Goal: Task Accomplishment & Management: Manage account settings

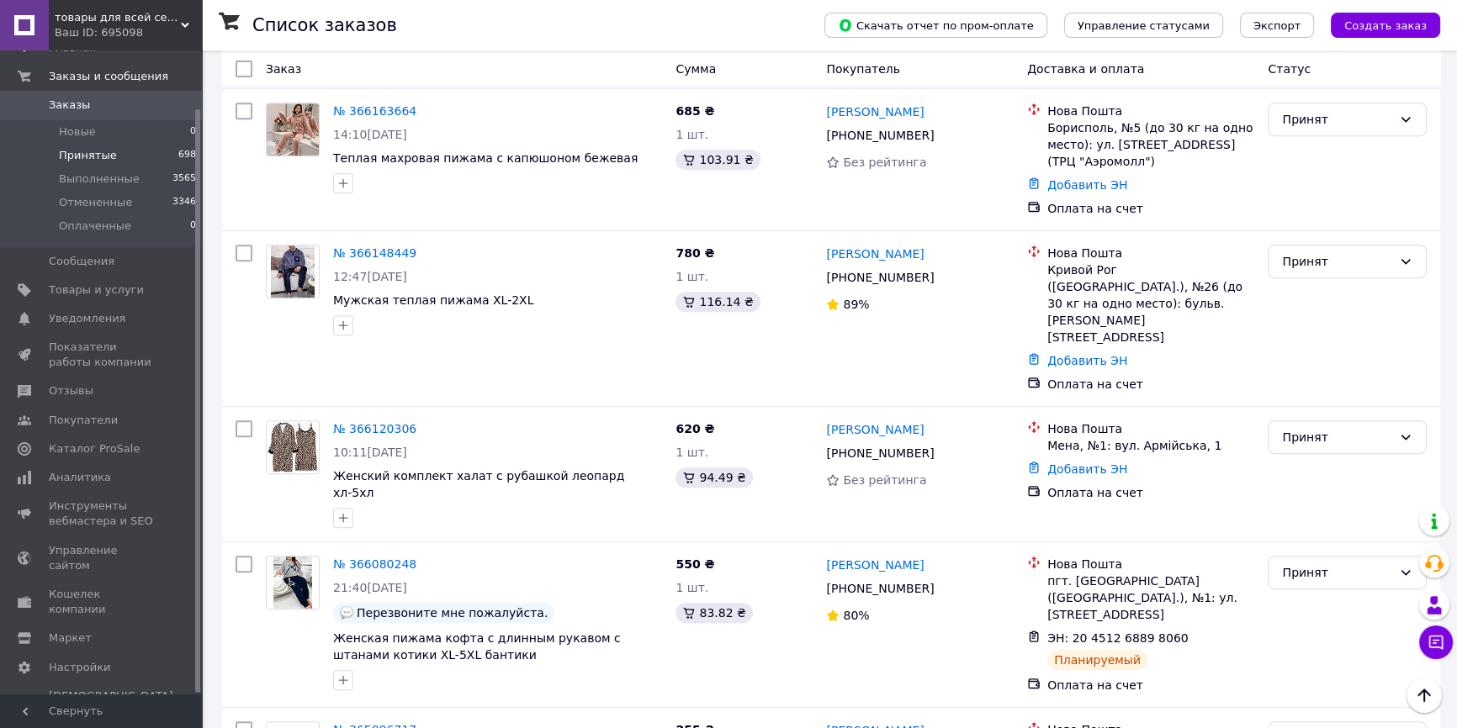
scroll to position [688, 0]
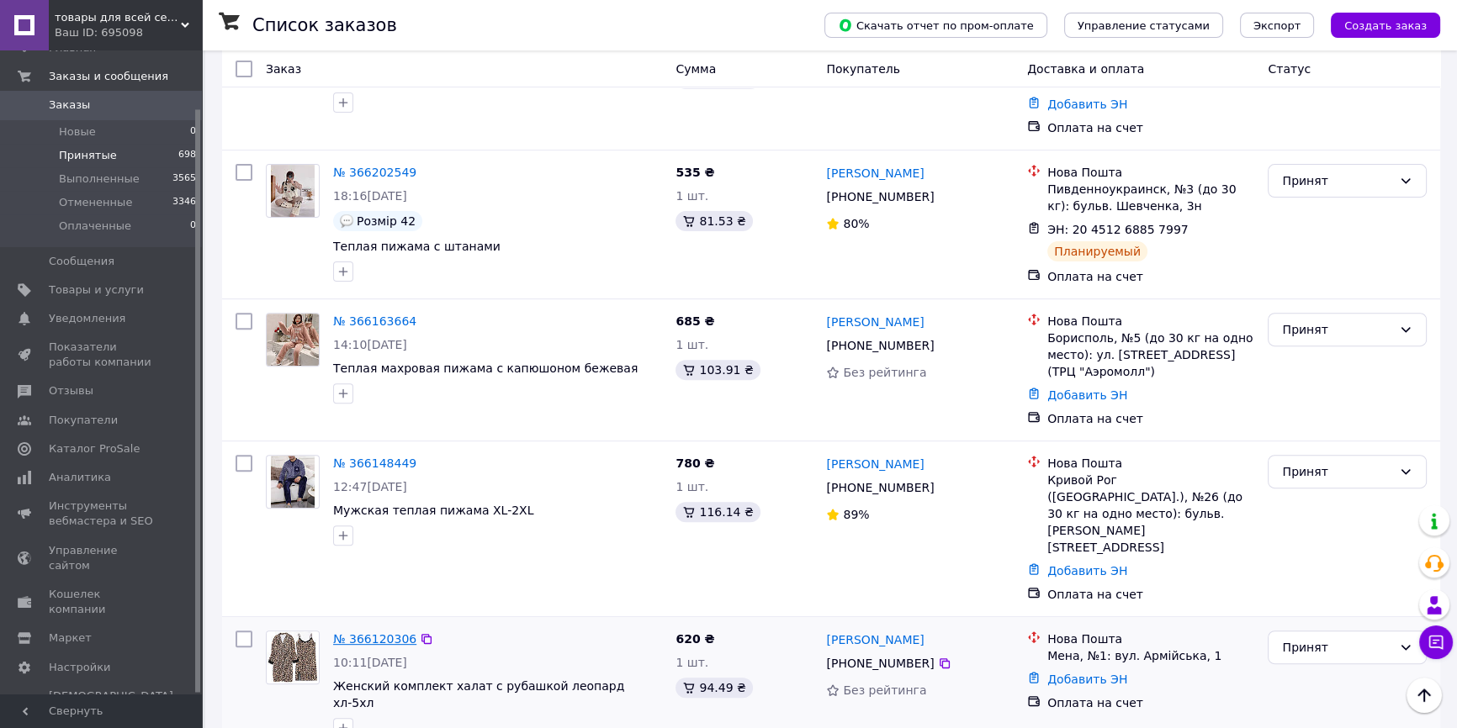
click at [381, 632] on link "№ 366120306" at bounding box center [374, 638] width 83 height 13
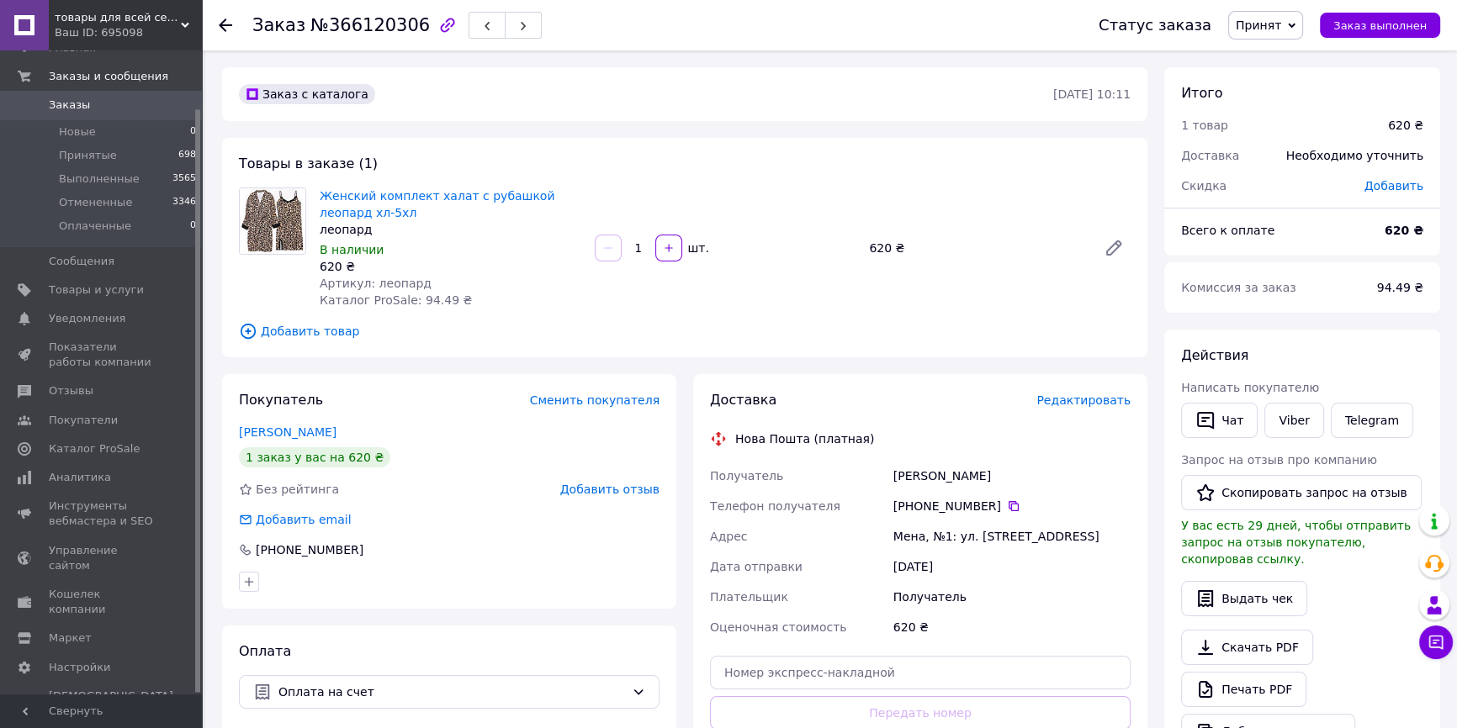
click at [437, 23] on icon "button" at bounding box center [447, 25] width 20 height 20
click at [302, 429] on link "[PERSON_NAME]" at bounding box center [288, 432] width 98 height 13
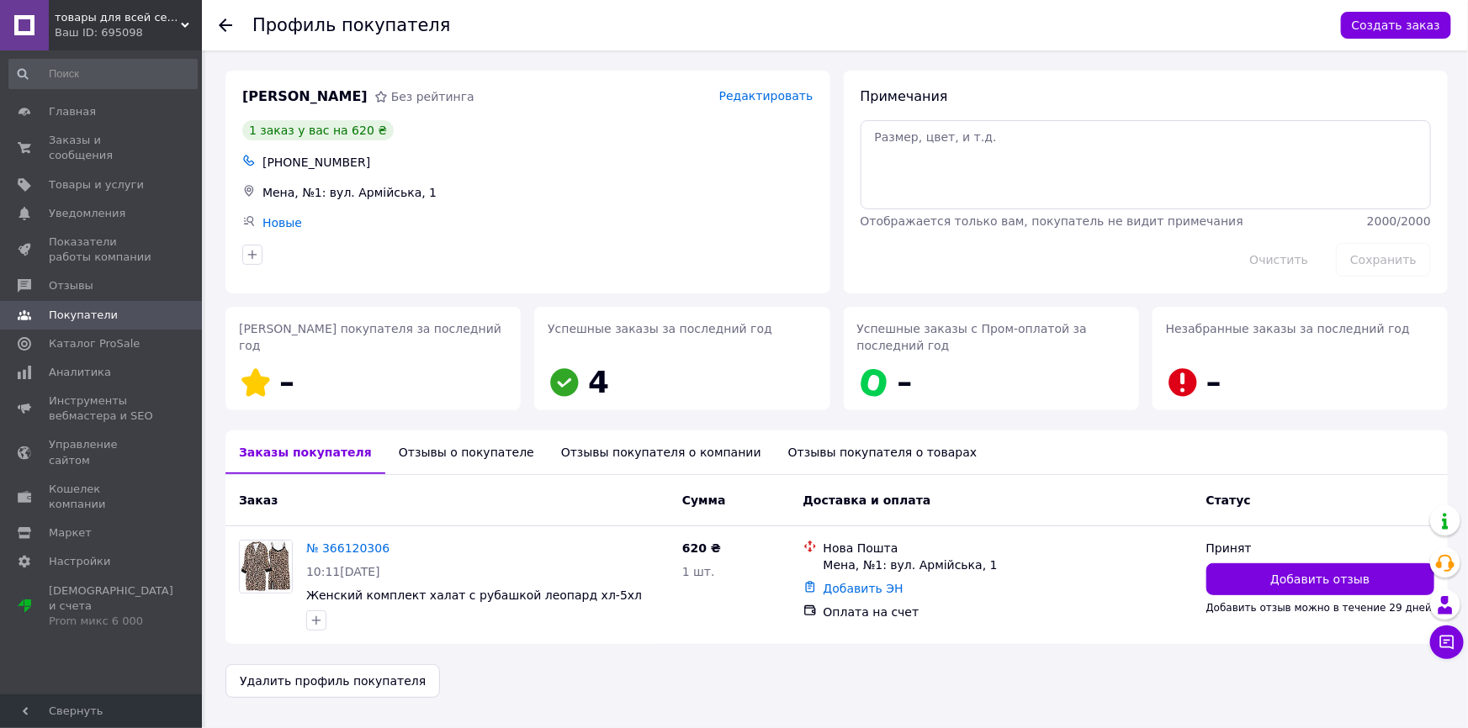
click at [431, 444] on div "Отзывы о покупателе" at bounding box center [466, 453] width 162 height 44
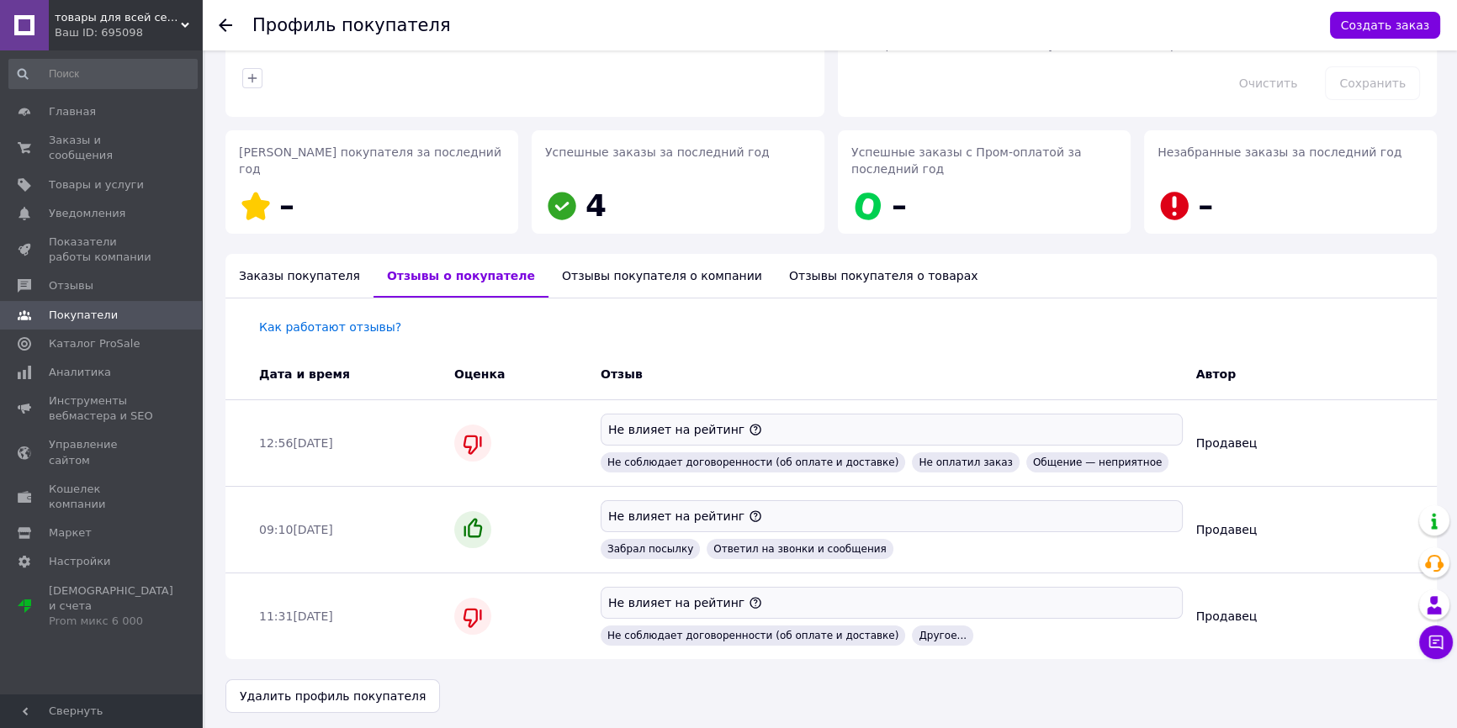
scroll to position [180, 0]
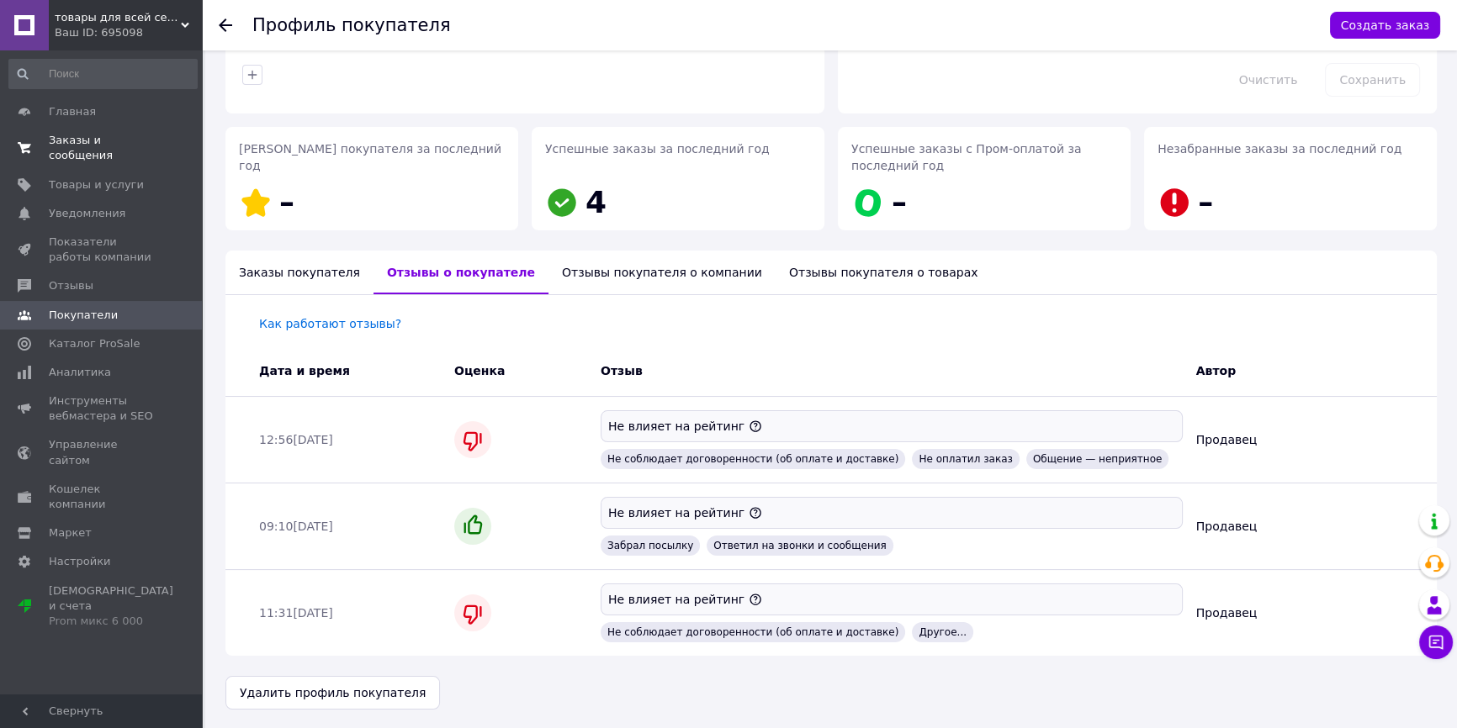
click at [109, 136] on span "Заказы и сообщения" at bounding box center [102, 148] width 107 height 30
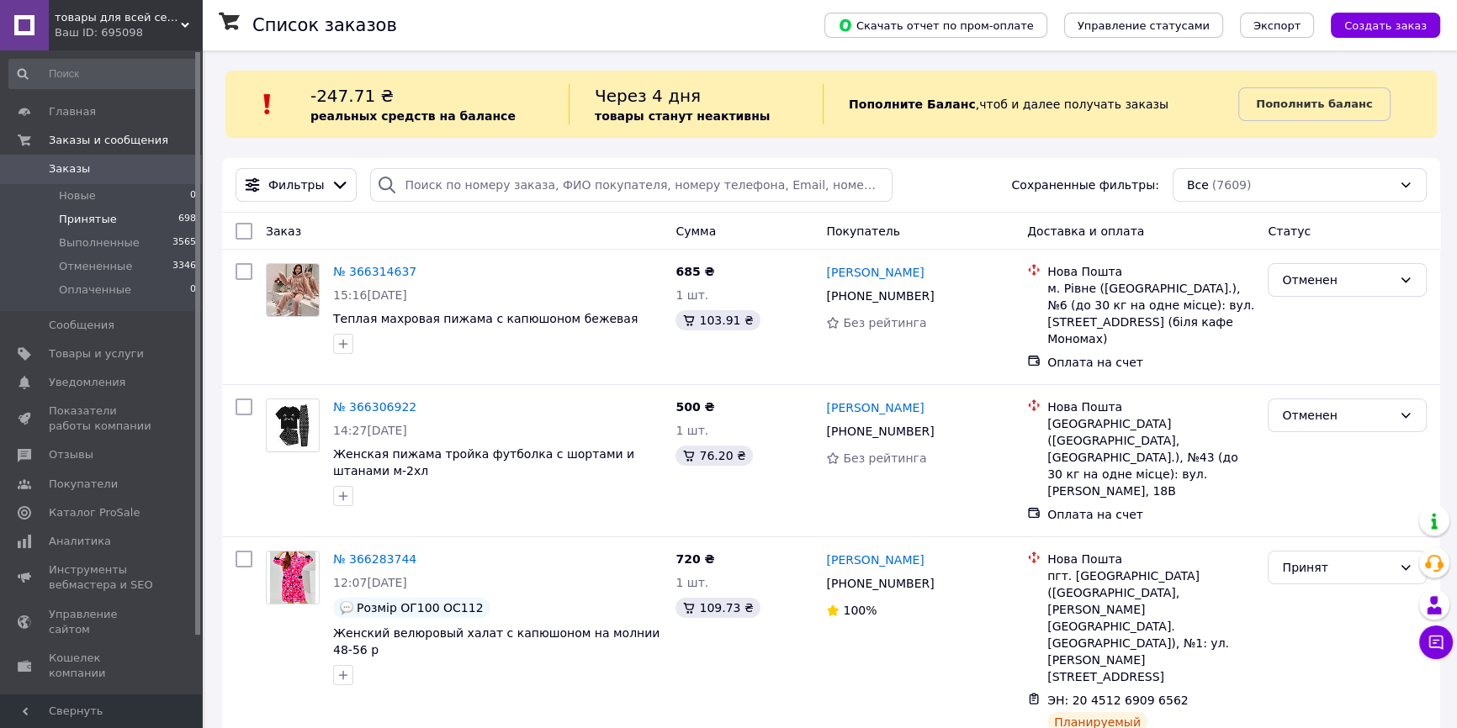
click at [87, 219] on span "Принятые" at bounding box center [88, 219] width 58 height 15
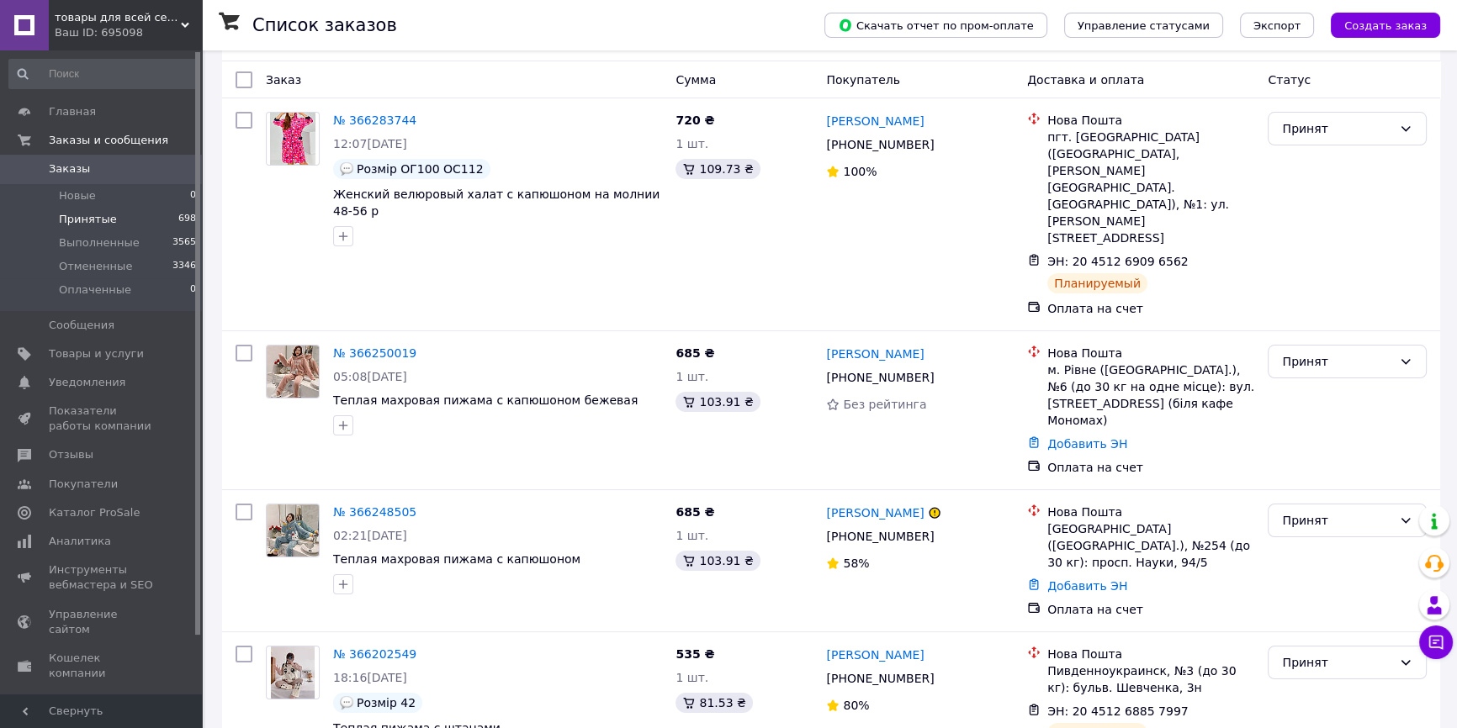
scroll to position [229, 0]
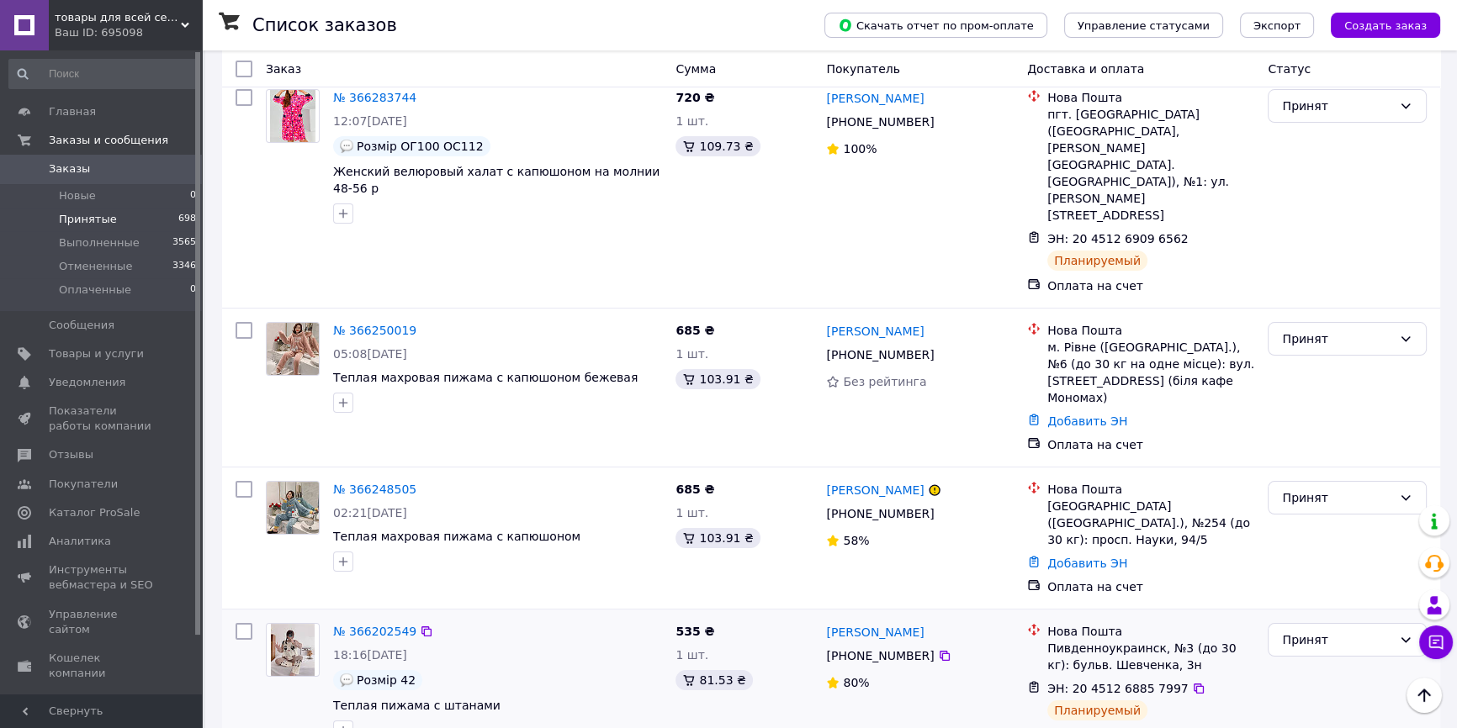
click at [615, 697] on span "Теплая пижама с штанами" at bounding box center [497, 705] width 329 height 17
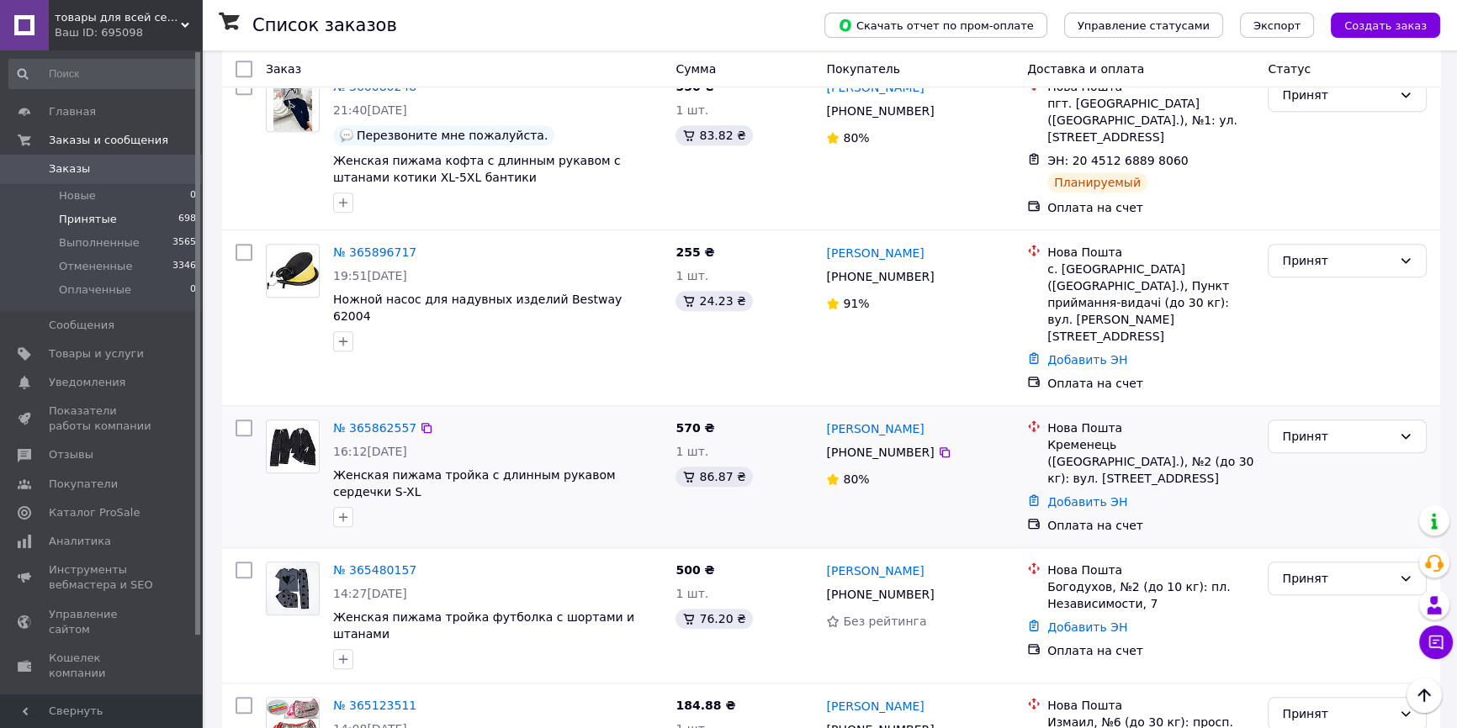
scroll to position [917, 0]
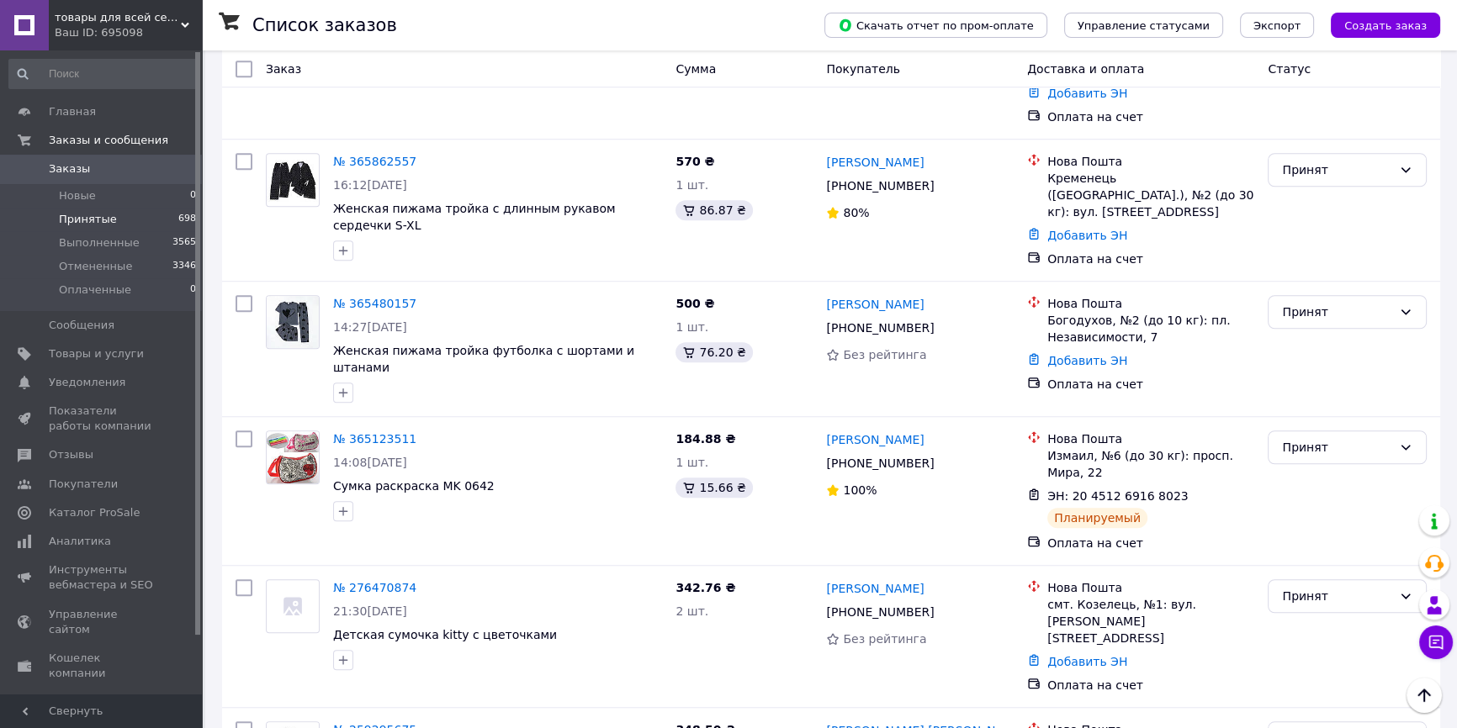
scroll to position [1376, 0]
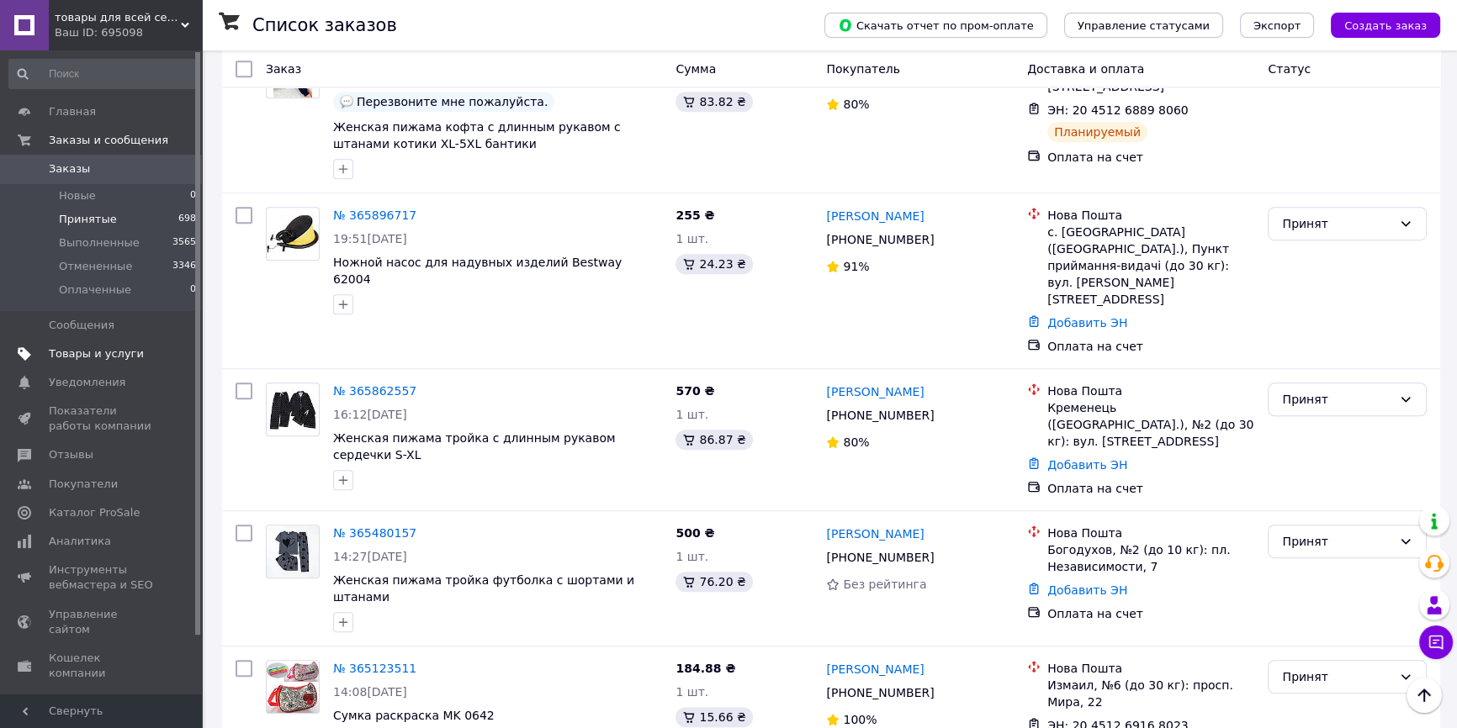
click at [115, 353] on span "Товары и услуги" at bounding box center [96, 354] width 95 height 15
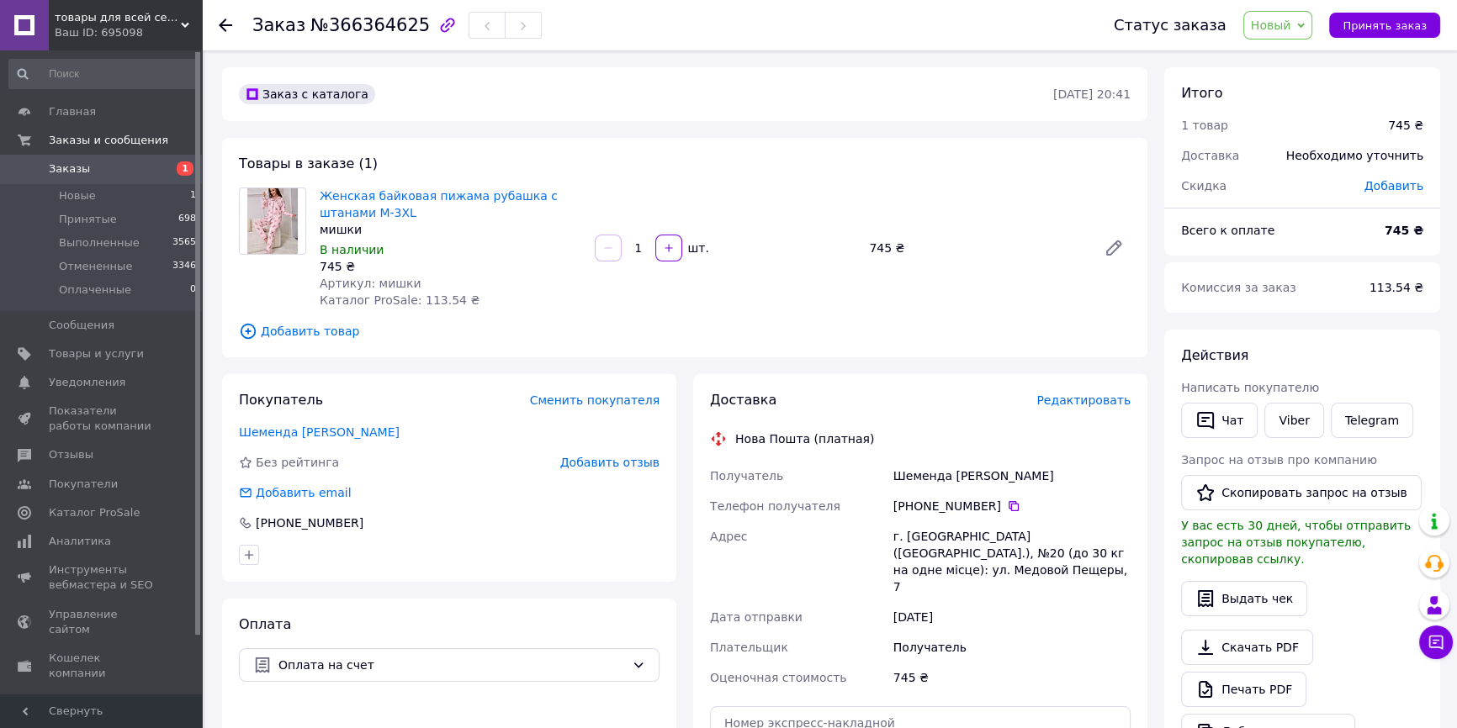
click at [1291, 26] on span "Новый" at bounding box center [1271, 25] width 40 height 13
click at [1282, 61] on li "Принят" at bounding box center [1288, 58] width 89 height 25
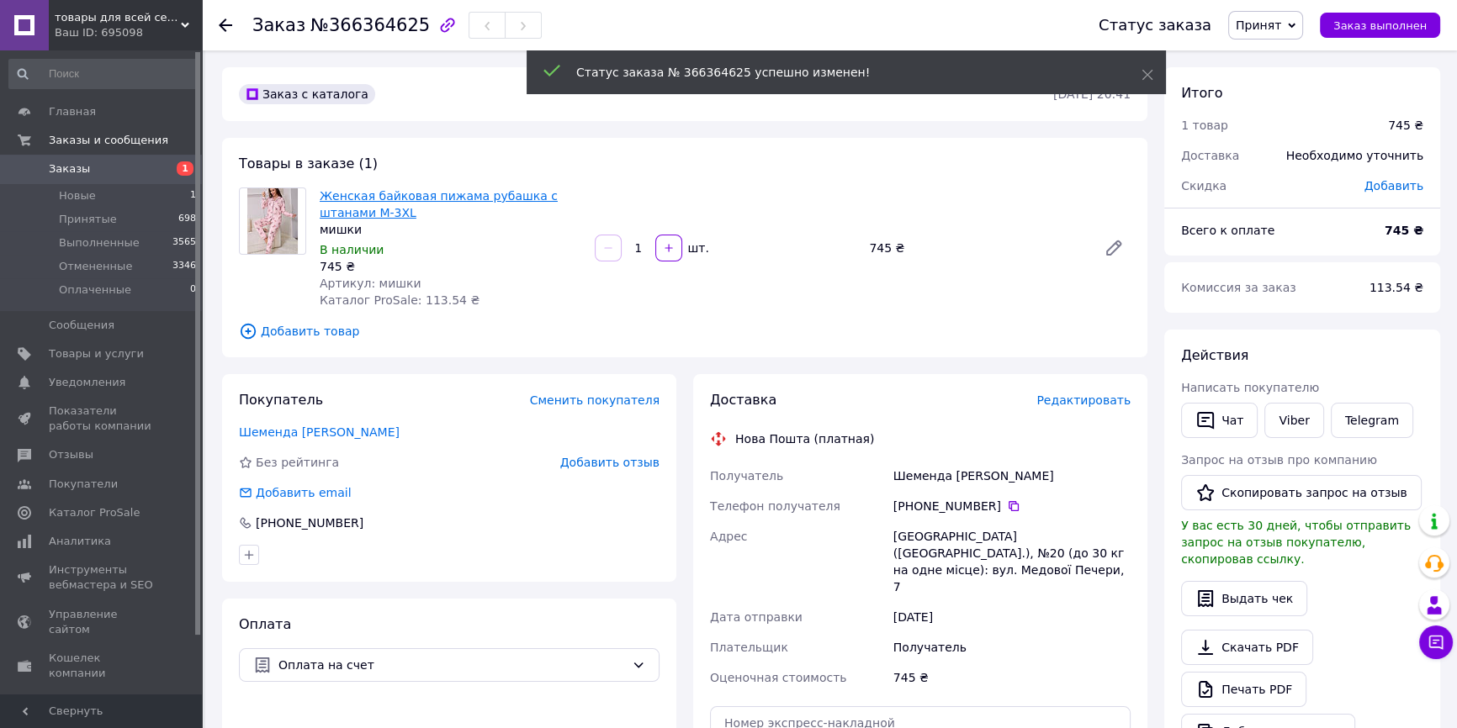
click at [513, 196] on link "Женская байковая пижама рубашка с штанами M-3XL" at bounding box center [439, 204] width 238 height 30
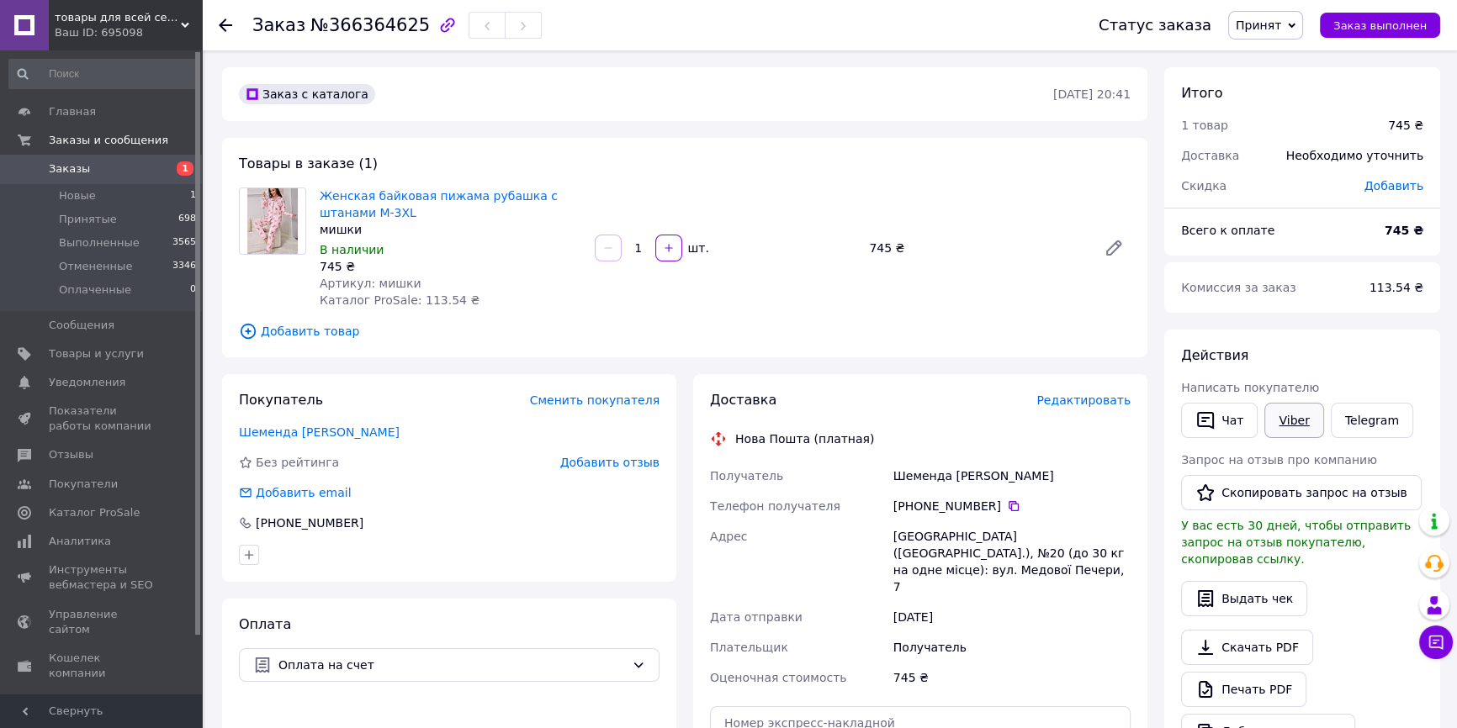
click at [1305, 415] on link "Viber" at bounding box center [1293, 420] width 59 height 35
click at [1287, 425] on link "Viber" at bounding box center [1293, 420] width 59 height 35
click at [1225, 416] on button "Чат" at bounding box center [1219, 420] width 77 height 35
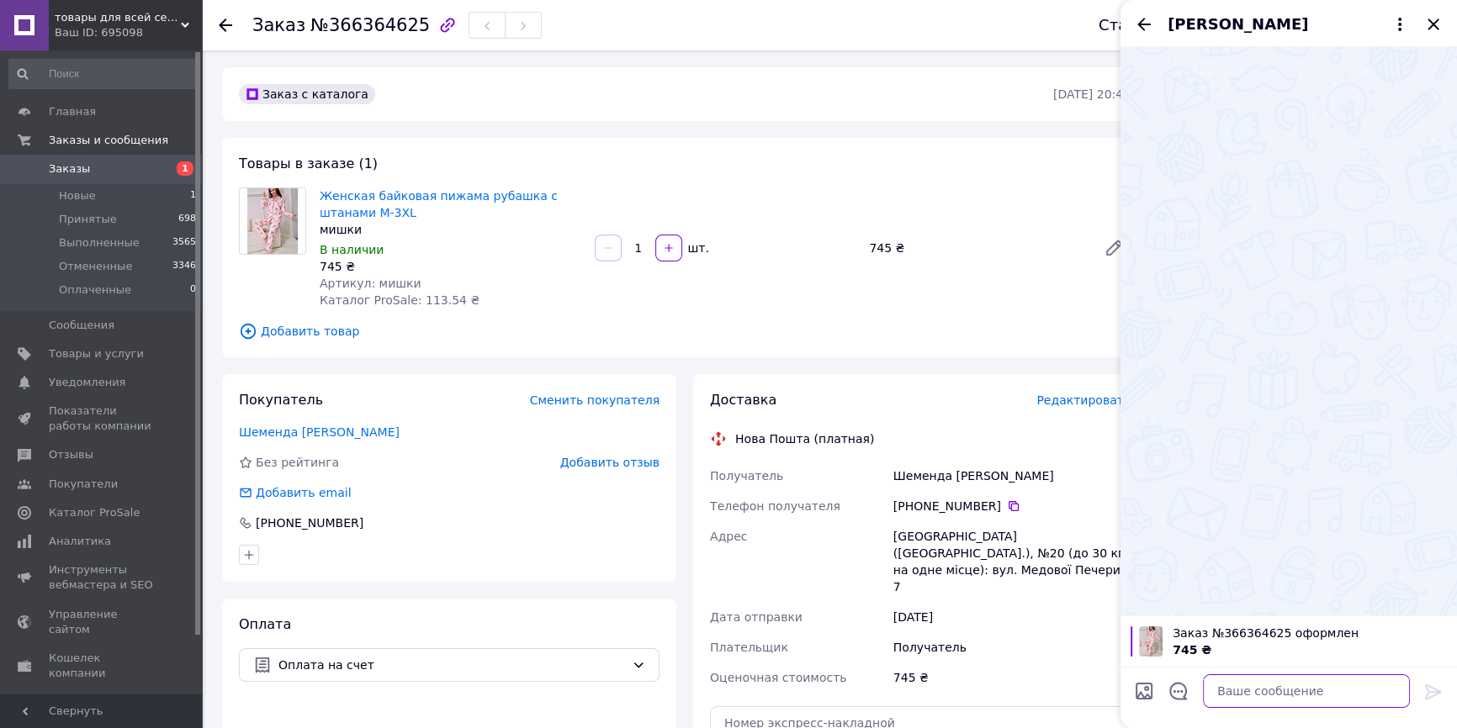
paste textarea "Добрий день, замовлення прийнято відправляємо після оплати новою поштою підтвер…"
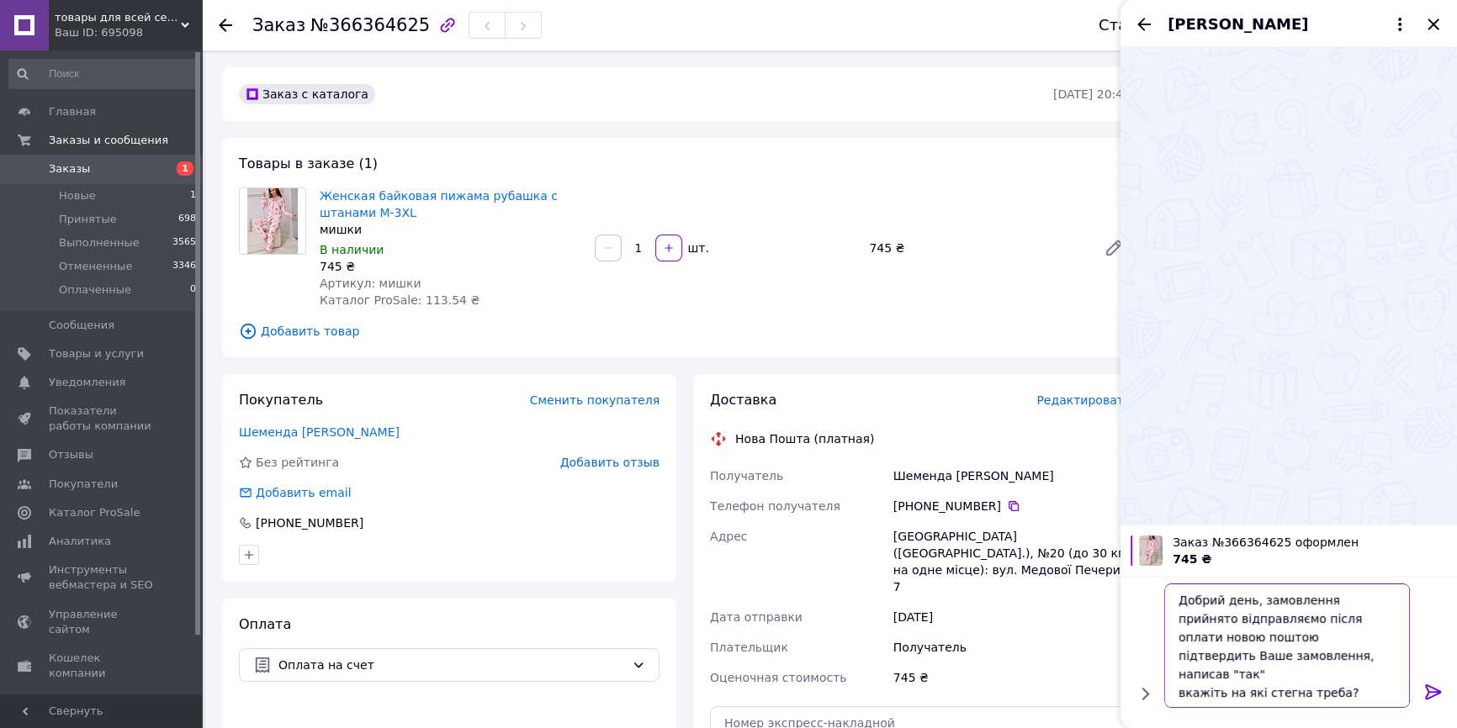
scroll to position [11, 0]
type textarea "Добрий день, замовлення прийнято відправляємо після оплати новою поштою підтвер…"
click at [1423, 694] on icon at bounding box center [1433, 692] width 20 height 20
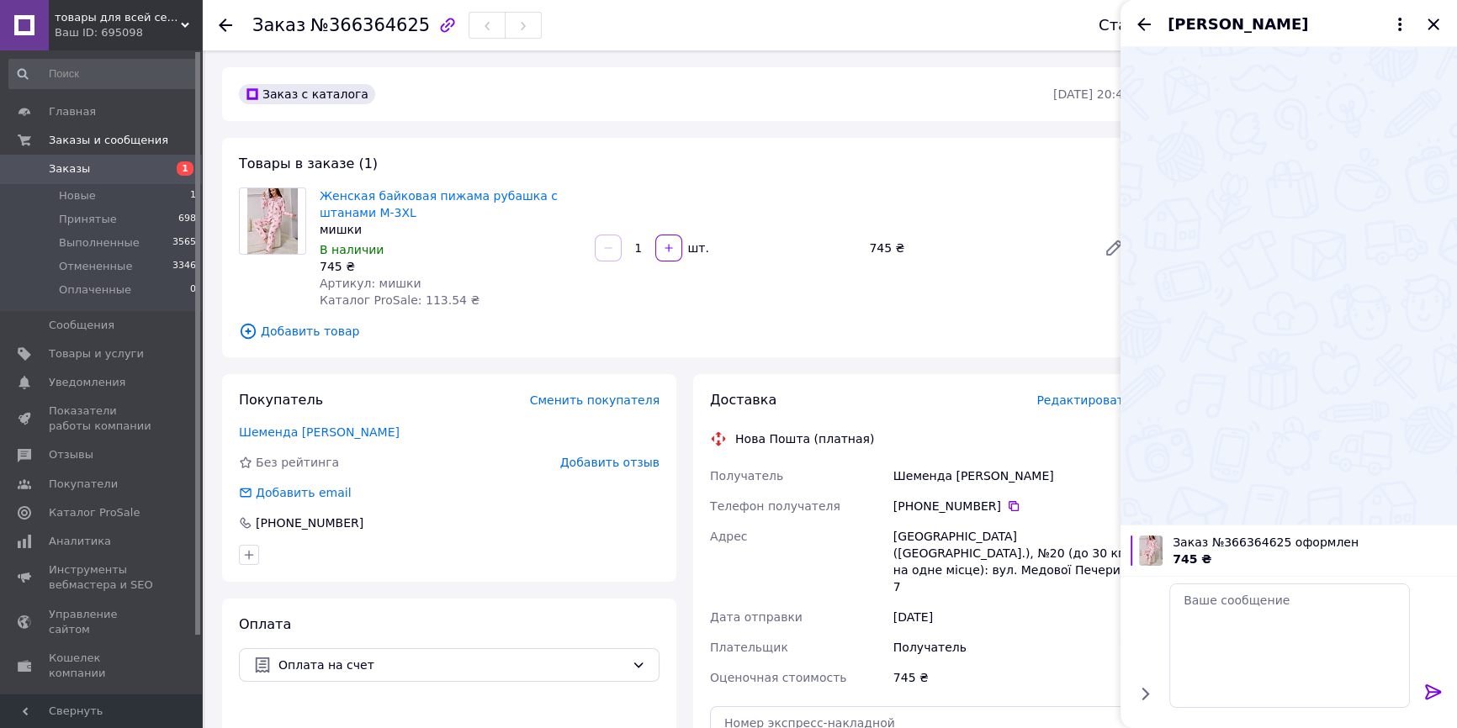
scroll to position [0, 0]
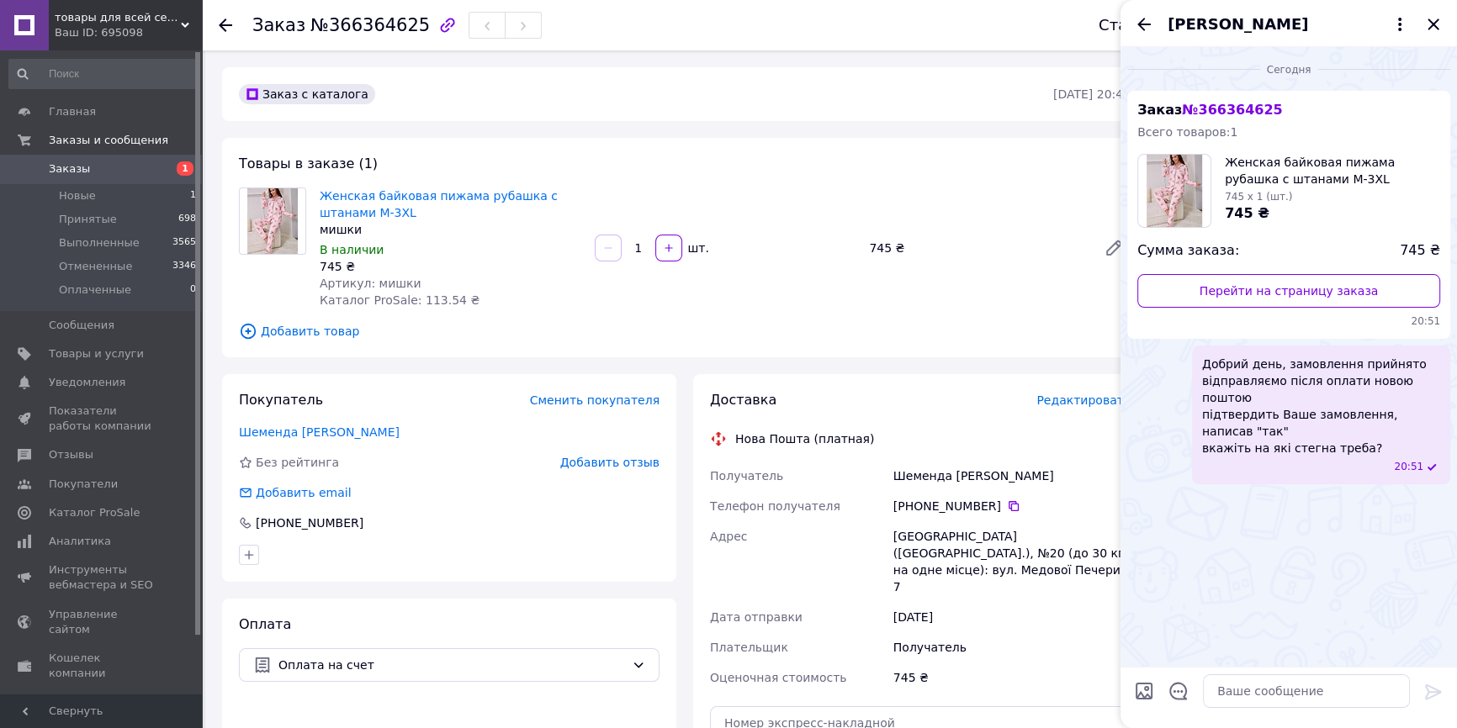
click at [1436, 21] on icon "Закрыть" at bounding box center [1432, 24] width 11 height 11
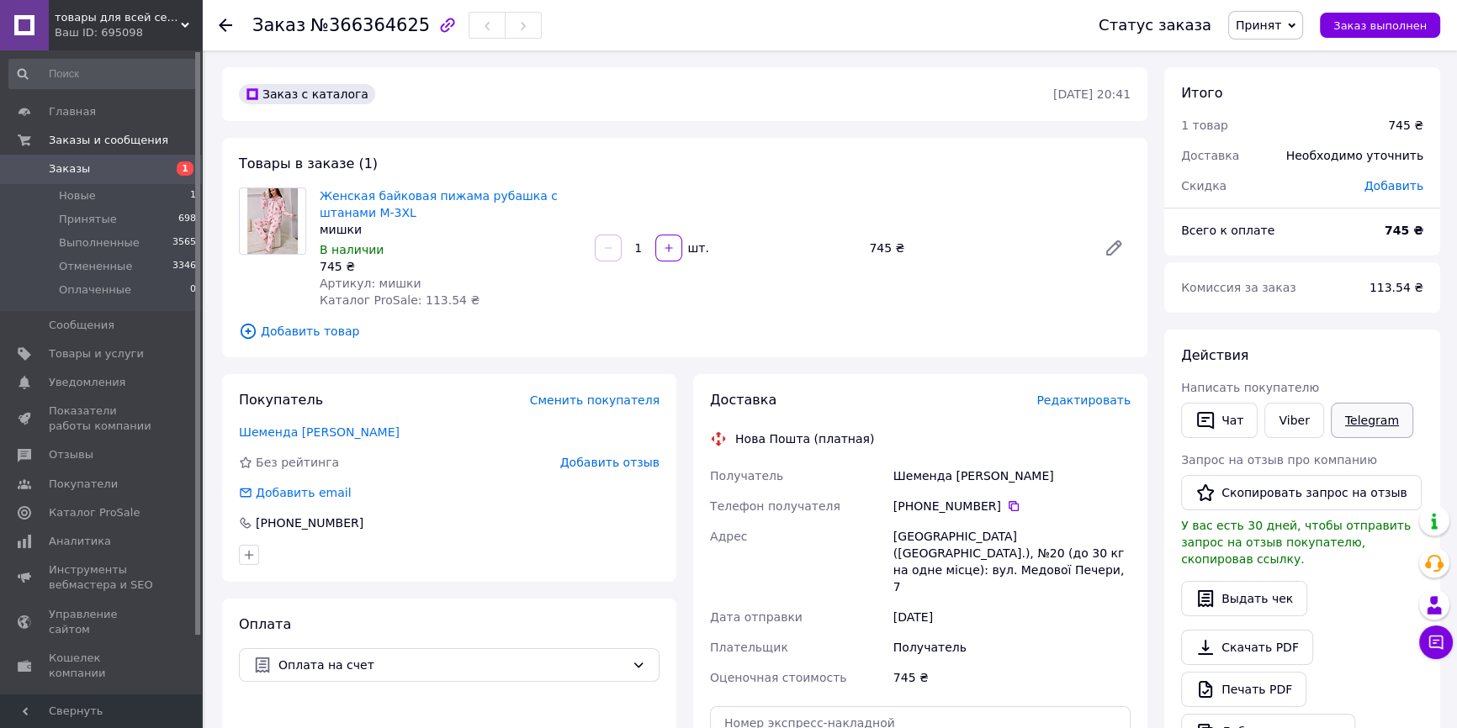
click at [1378, 411] on link "Telegram" at bounding box center [1372, 420] width 82 height 35
click at [60, 172] on span "Заказы" at bounding box center [69, 168] width 41 height 15
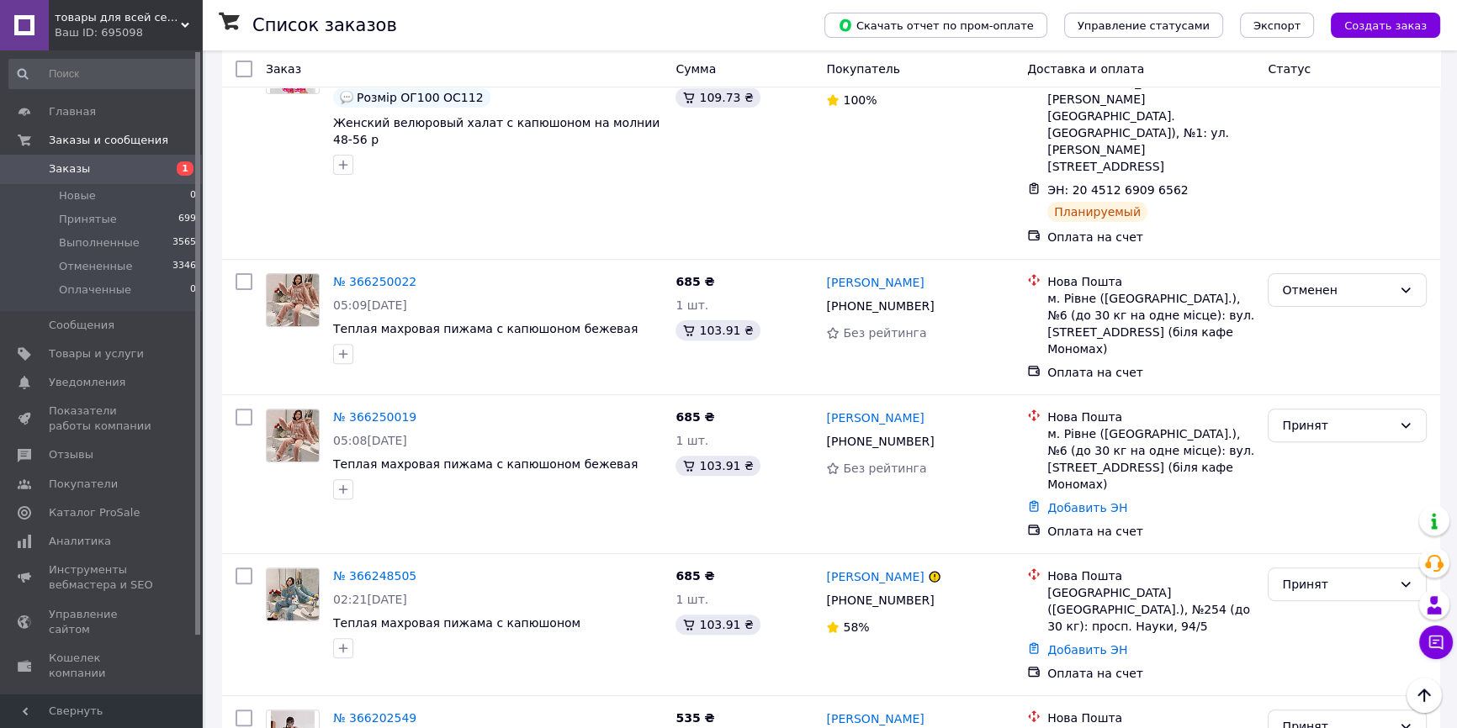
scroll to position [688, 0]
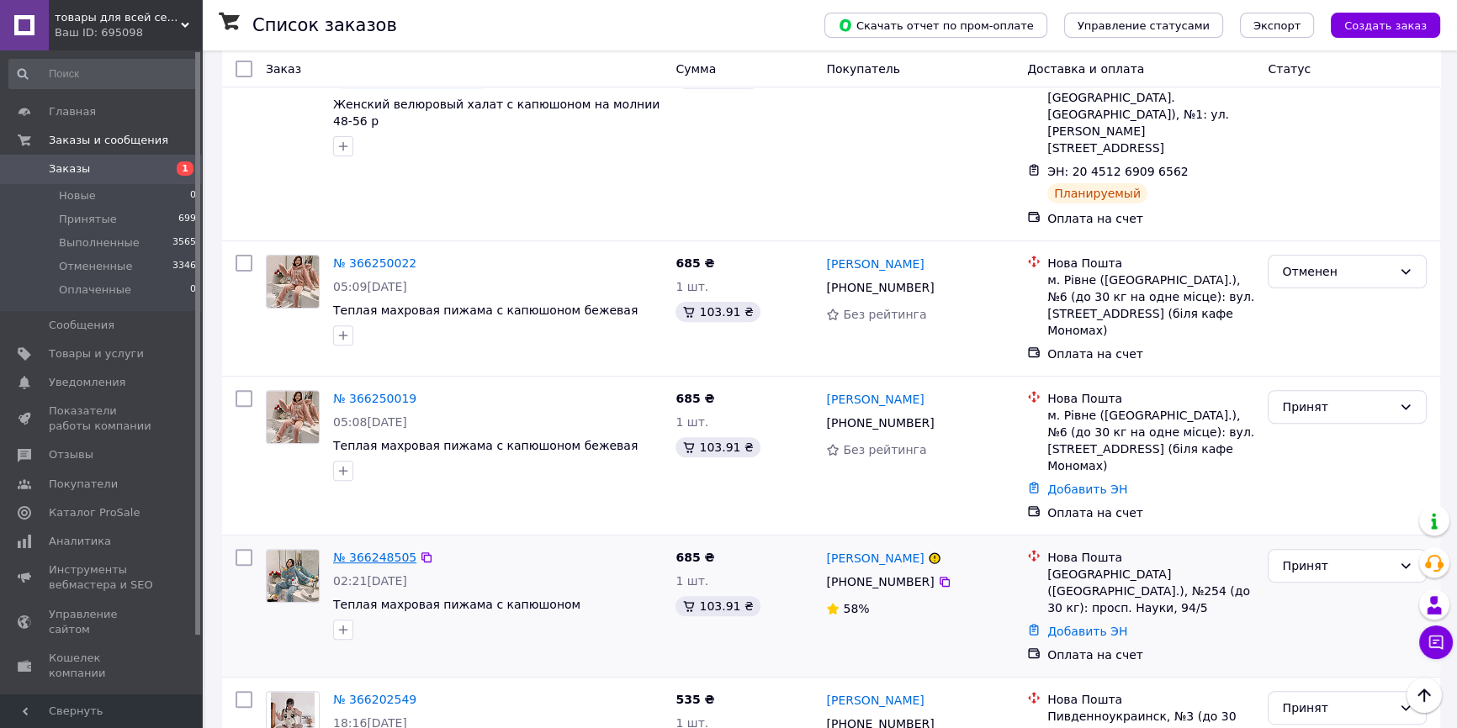
click at [375, 551] on link "№ 366248505" at bounding box center [374, 557] width 83 height 13
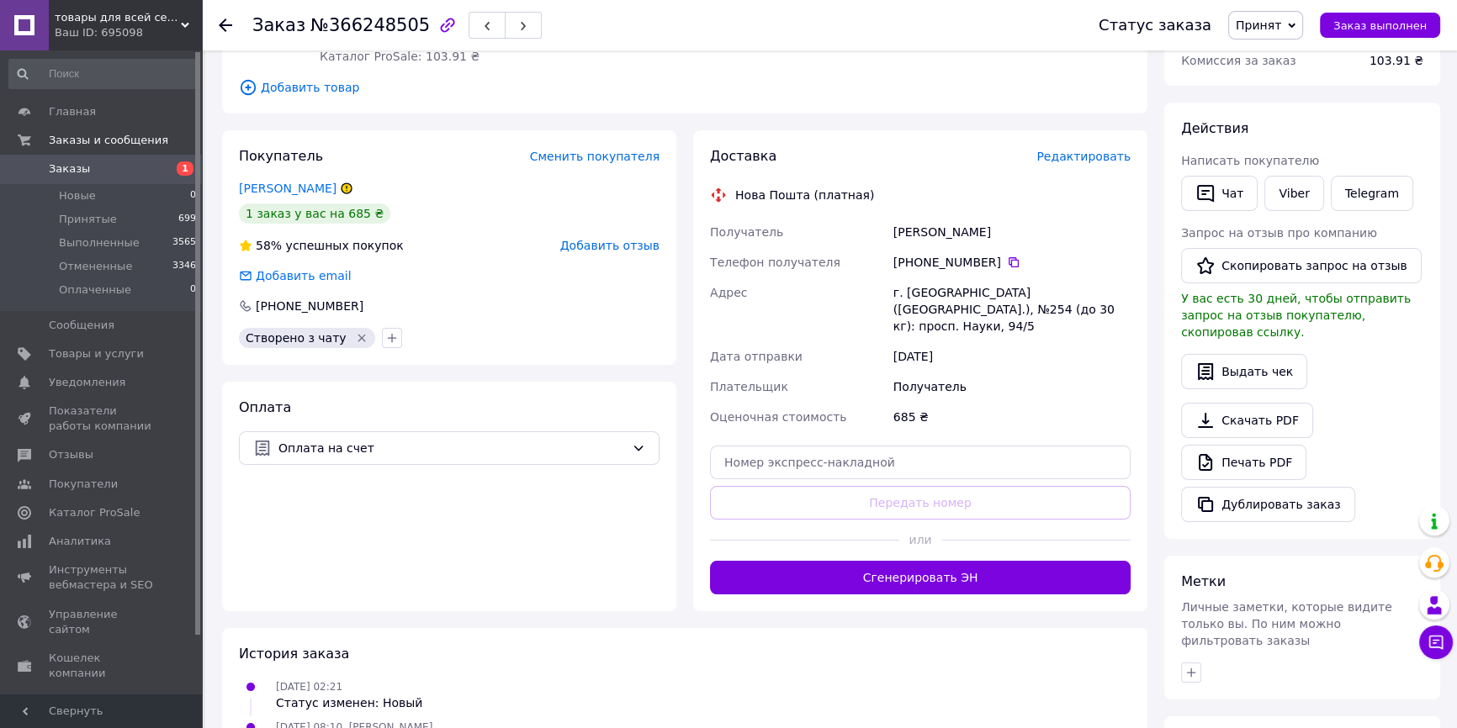
scroll to position [190, 0]
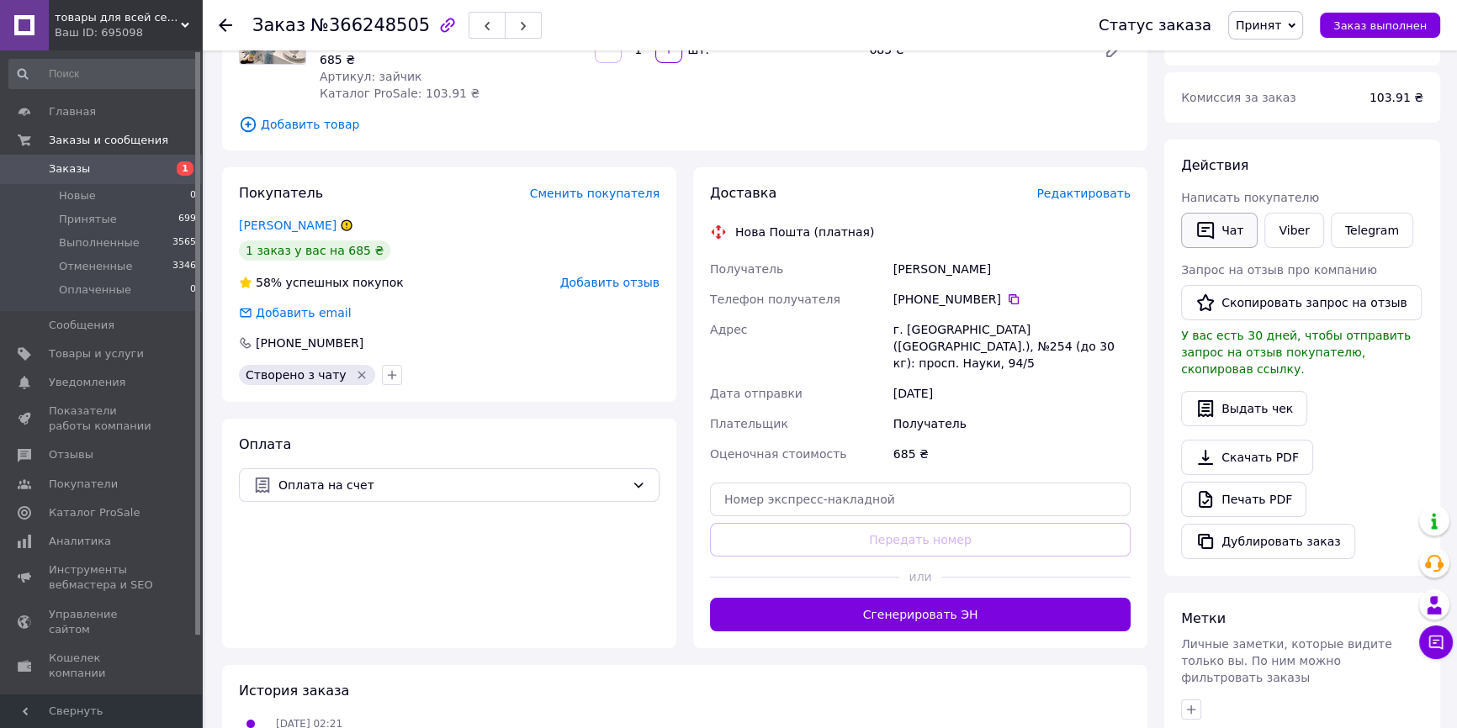
click at [1227, 227] on button "Чат" at bounding box center [1219, 230] width 77 height 35
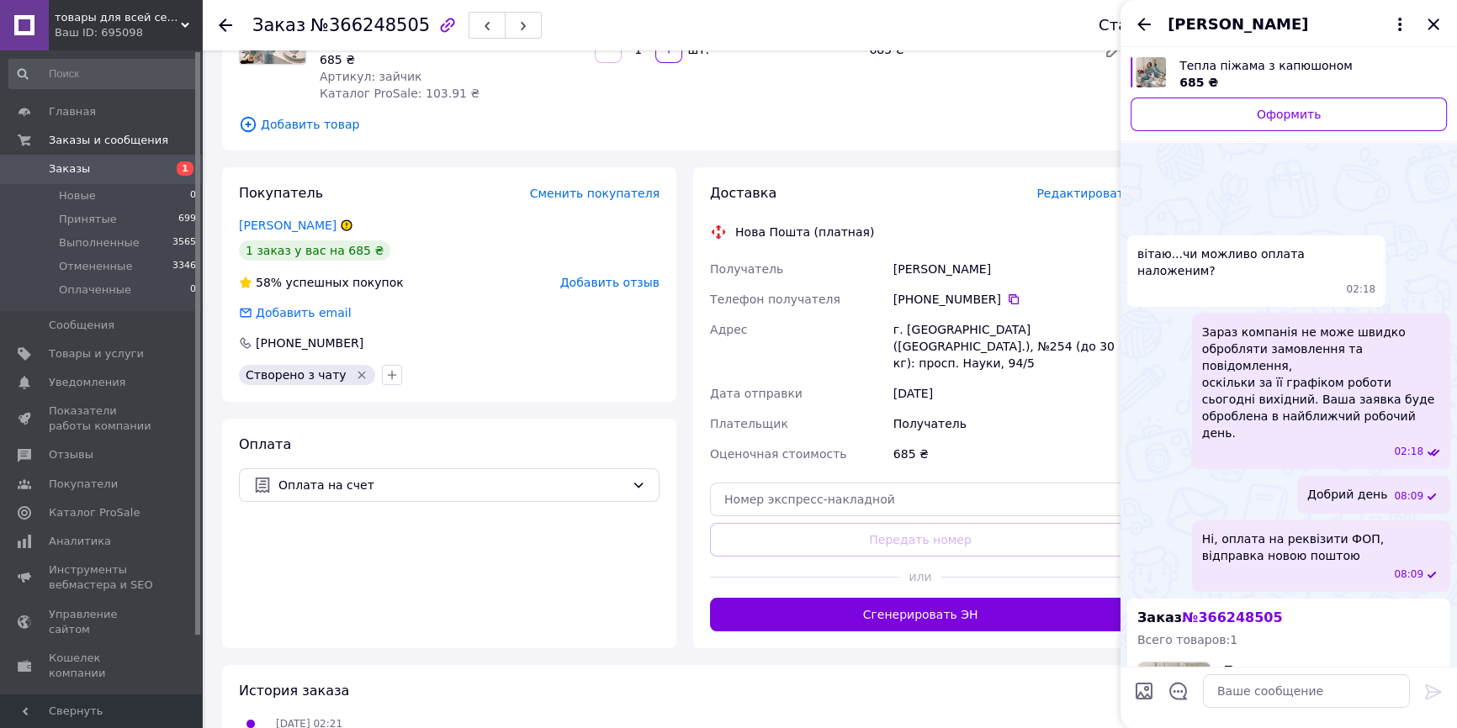
scroll to position [259, 0]
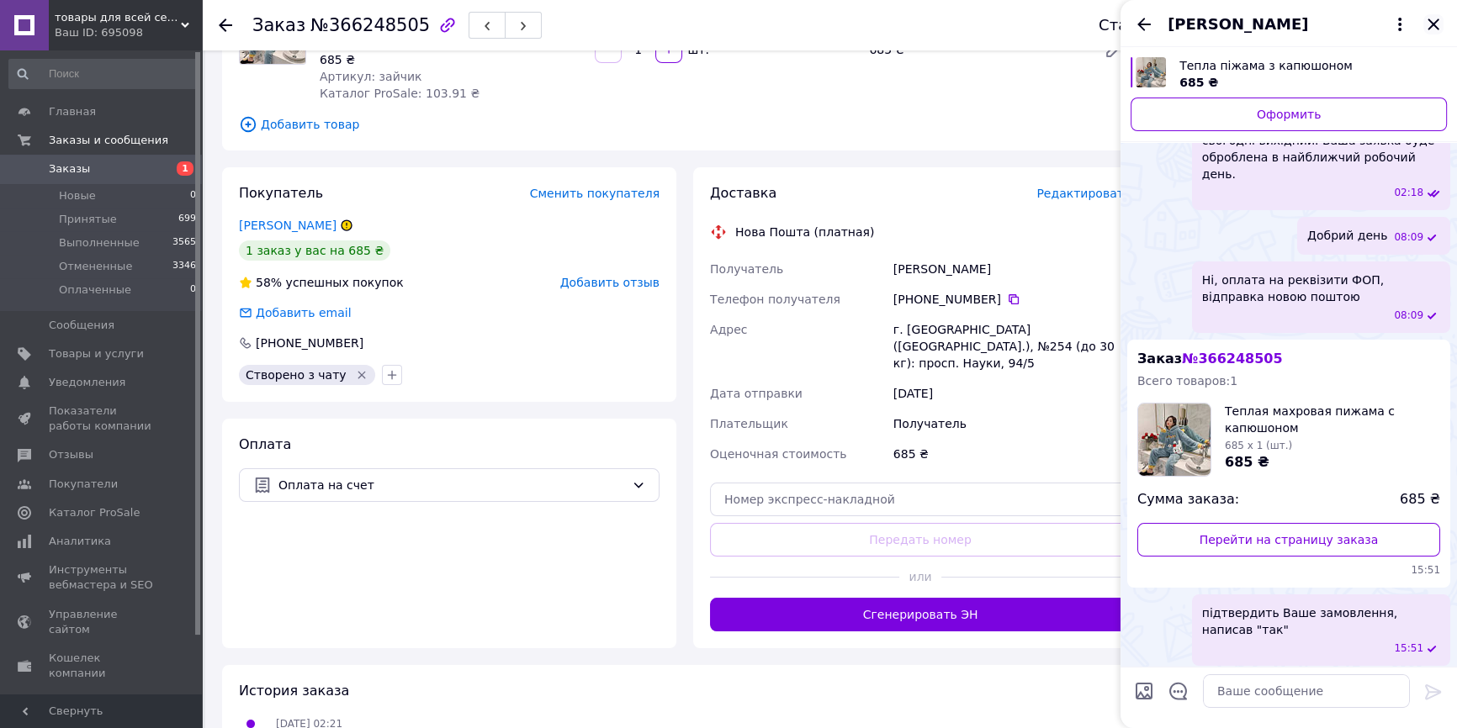
click at [1428, 28] on icon "Закрыть" at bounding box center [1432, 24] width 11 height 11
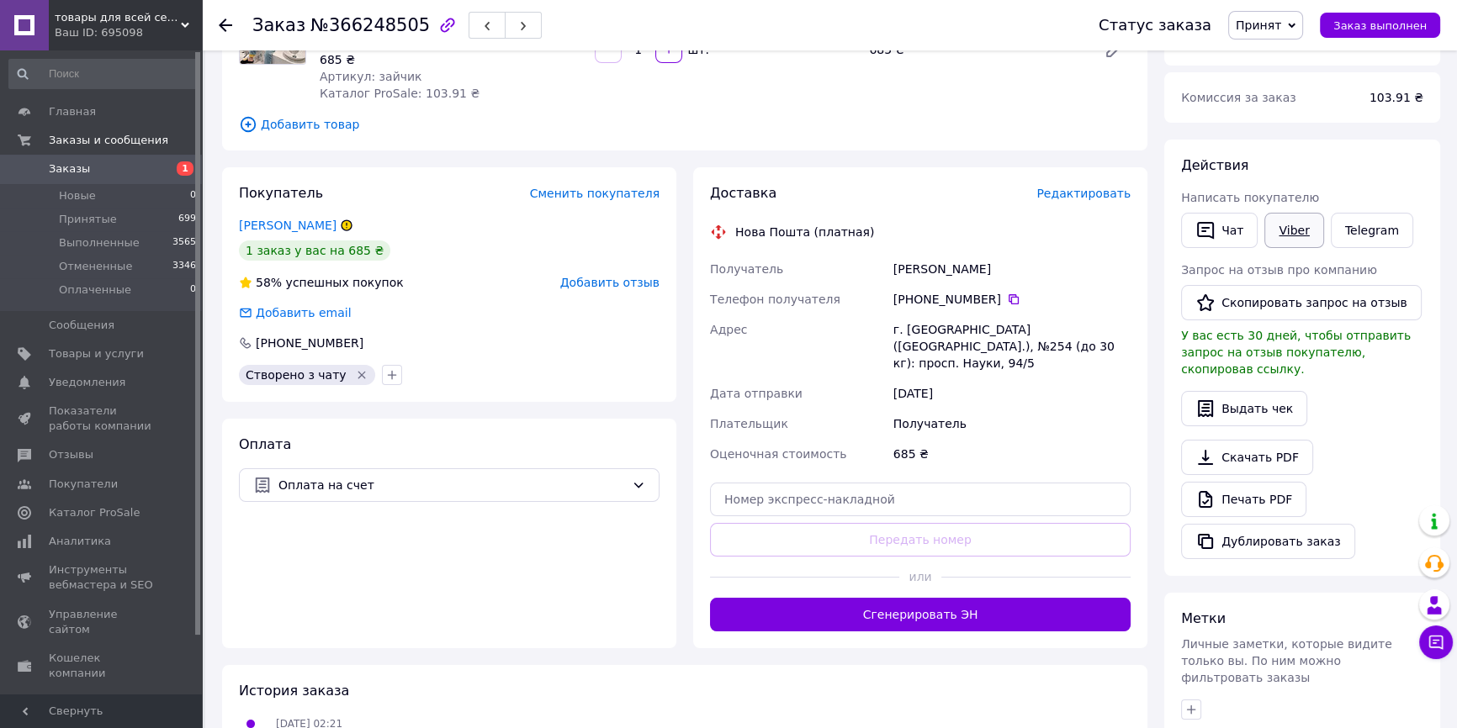
click at [1283, 229] on link "Viber" at bounding box center [1293, 230] width 59 height 35
click at [1359, 210] on div "Telegram" at bounding box center [1371, 230] width 89 height 42
click at [1362, 225] on link "Telegram" at bounding box center [1372, 230] width 82 height 35
